Goal: Find specific page/section: Find specific page/section

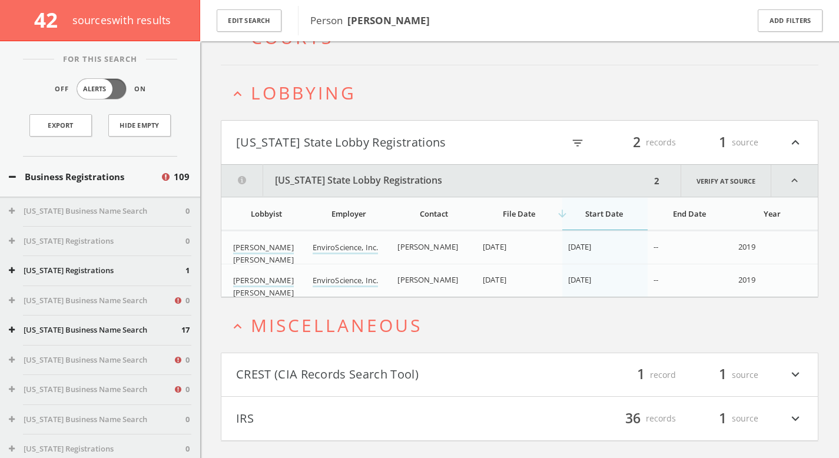
scroll to position [6177, 0]
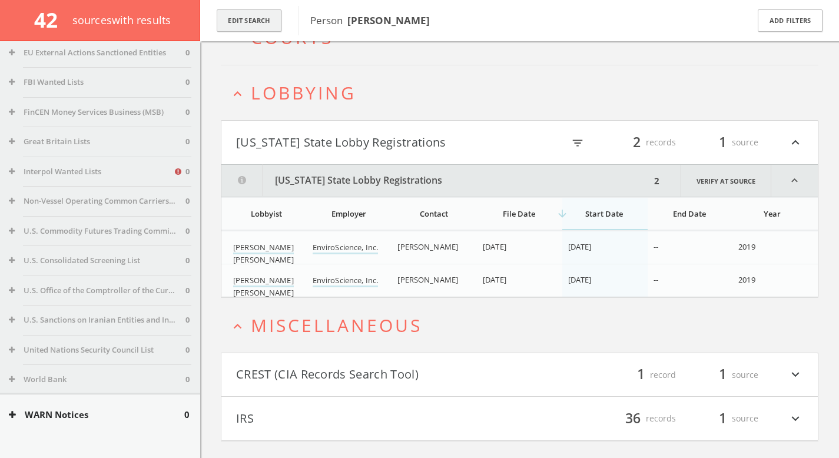
click at [244, 31] on button "Edit Search" at bounding box center [249, 20] width 65 height 23
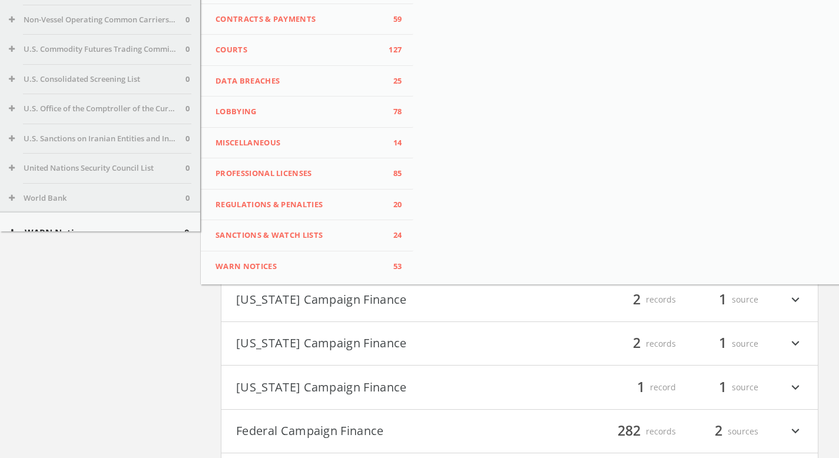
scroll to position [0, 0]
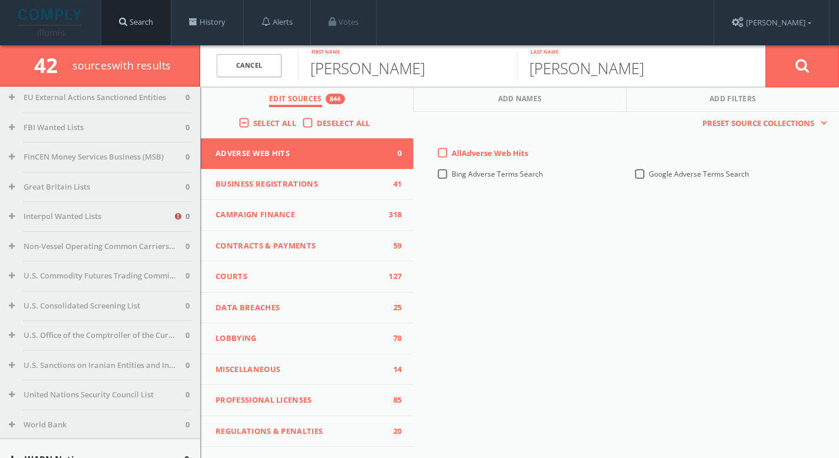
click at [125, 21] on span at bounding box center [123, 21] width 8 height 9
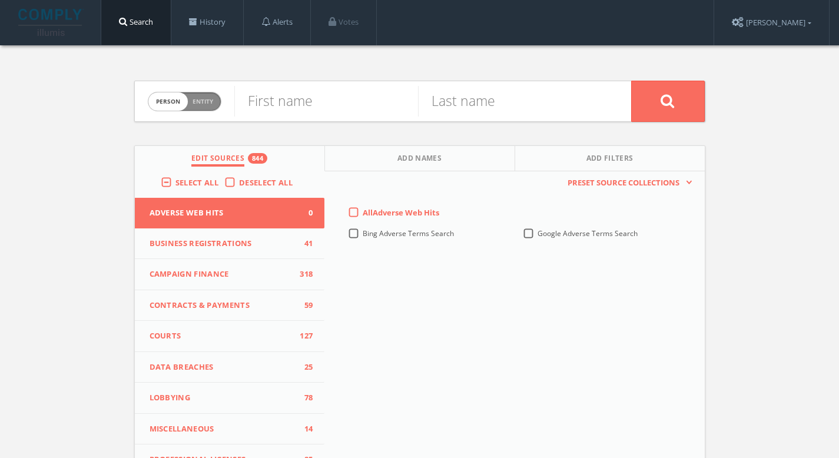
click at [214, 95] on span "Person Entity" at bounding box center [184, 101] width 72 height 18
checkbox input "true"
click at [309, 110] on input "text" at bounding box center [432, 101] width 397 height 31
type input "Xeal"
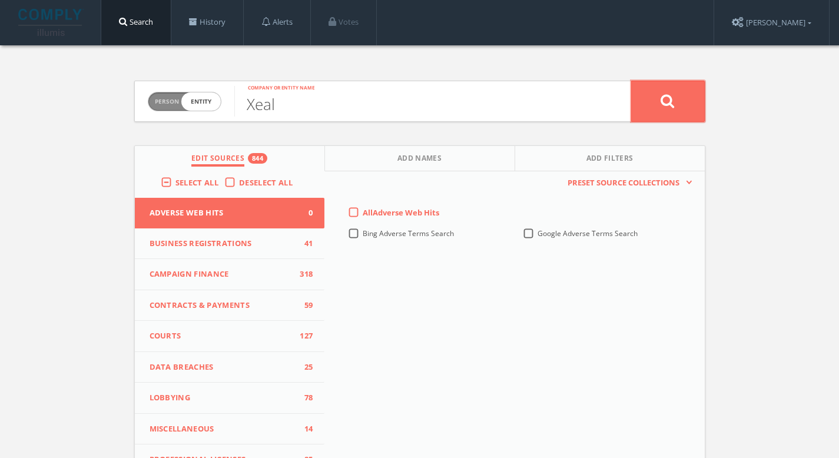
click at [651, 107] on button at bounding box center [668, 101] width 74 height 41
